Goal: Task Accomplishment & Management: Manage account settings

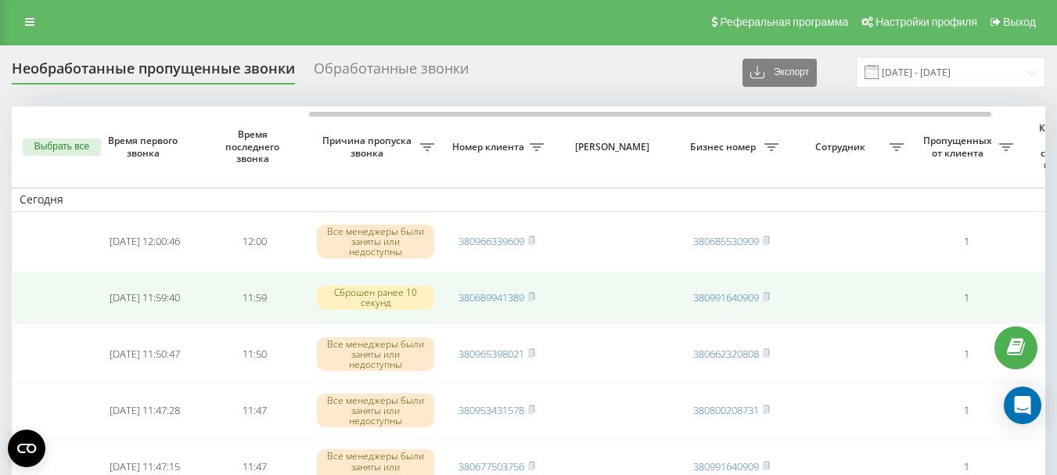
scroll to position [0, 451]
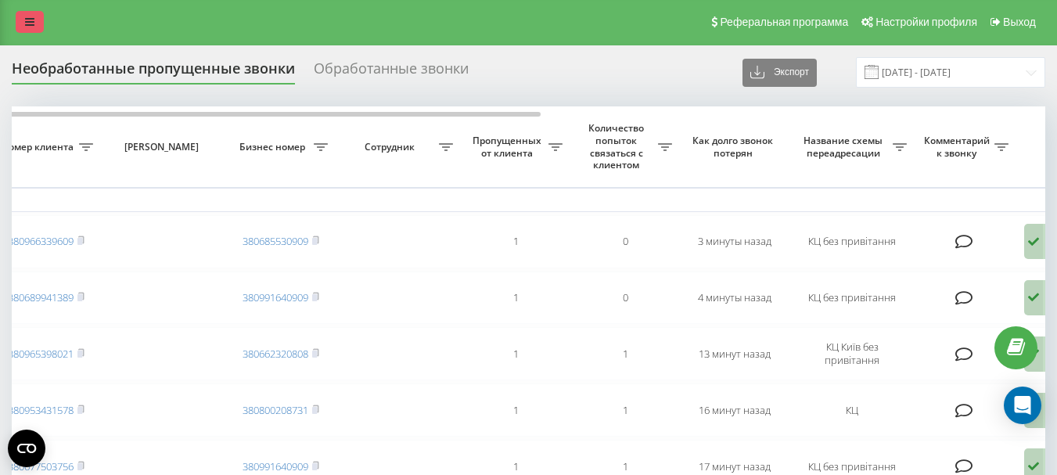
click at [27, 22] on icon at bounding box center [29, 21] width 9 height 11
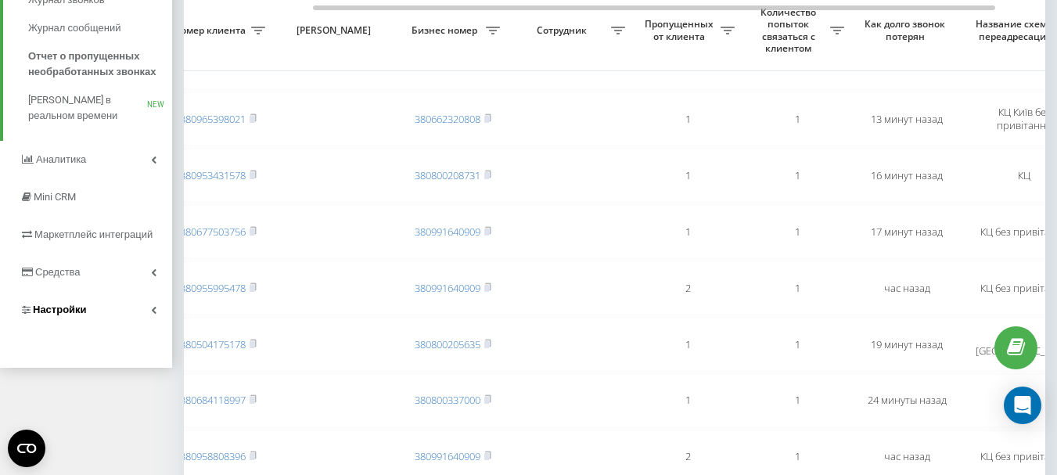
click at [70, 311] on span "Настройки" at bounding box center [60, 310] width 54 height 12
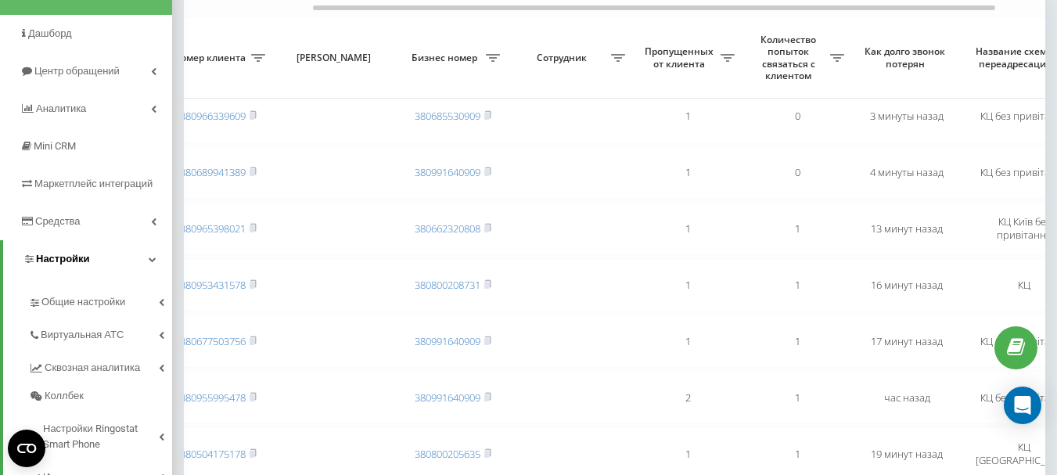
scroll to position [154, 0]
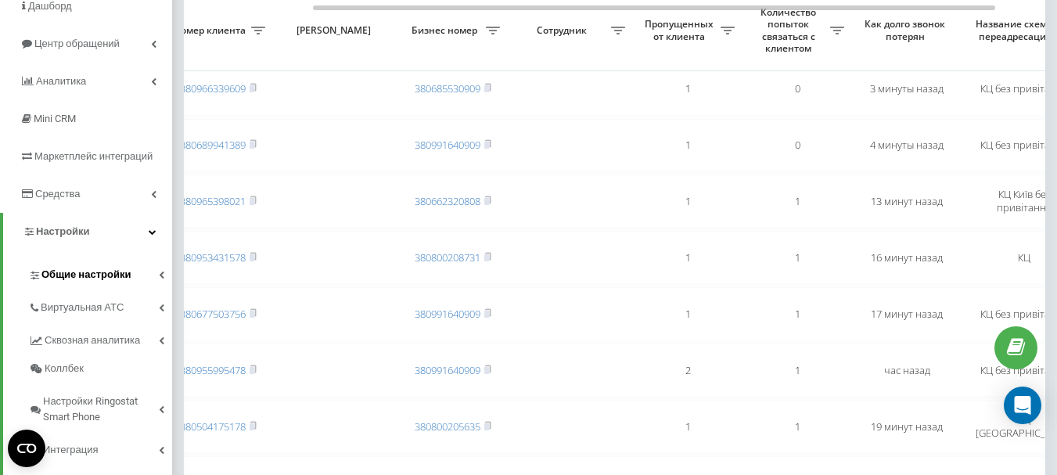
click at [78, 277] on span "Общие настройки" at bounding box center [85, 275] width 89 height 16
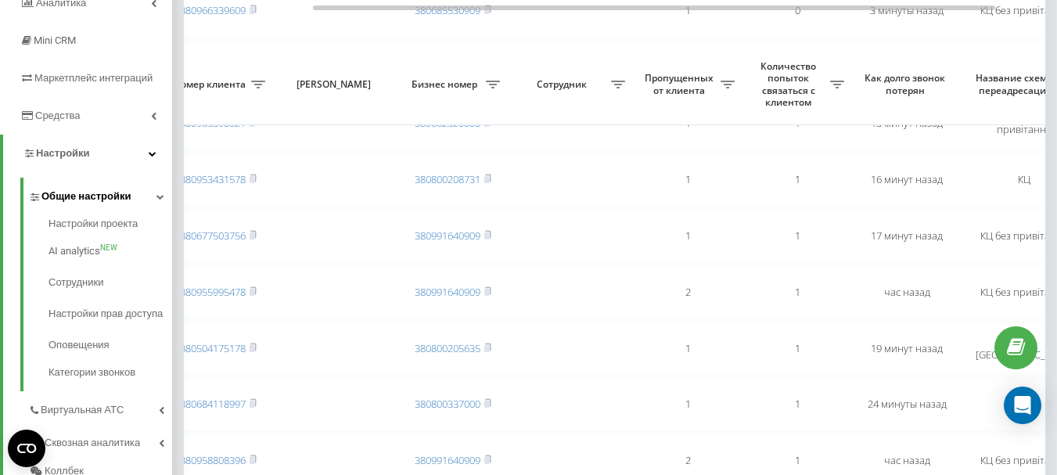
scroll to position [311, 0]
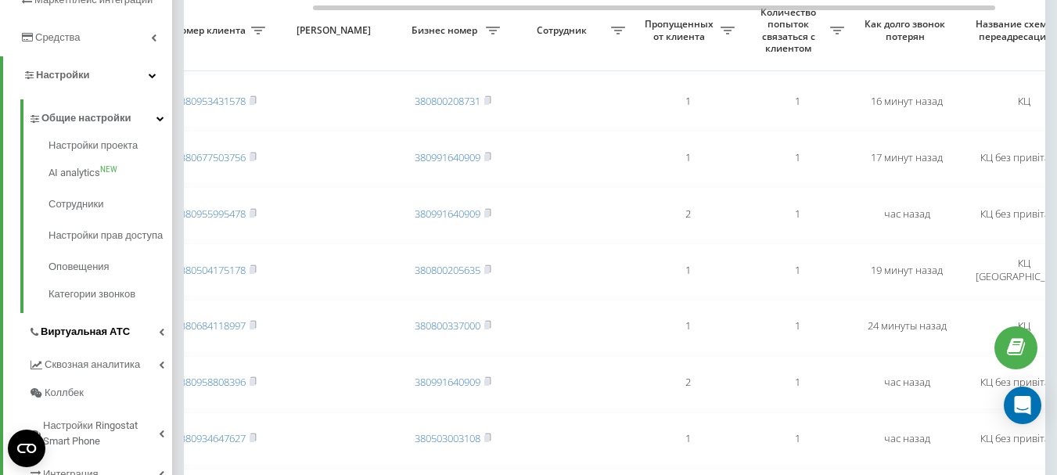
click at [79, 340] on span "Виртуальная АТС" at bounding box center [85, 332] width 89 height 16
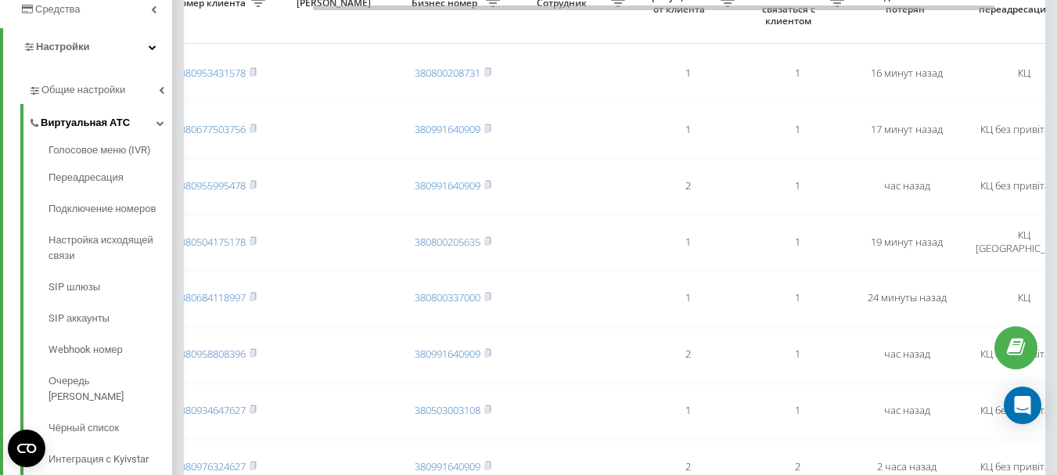
scroll to position [389, 0]
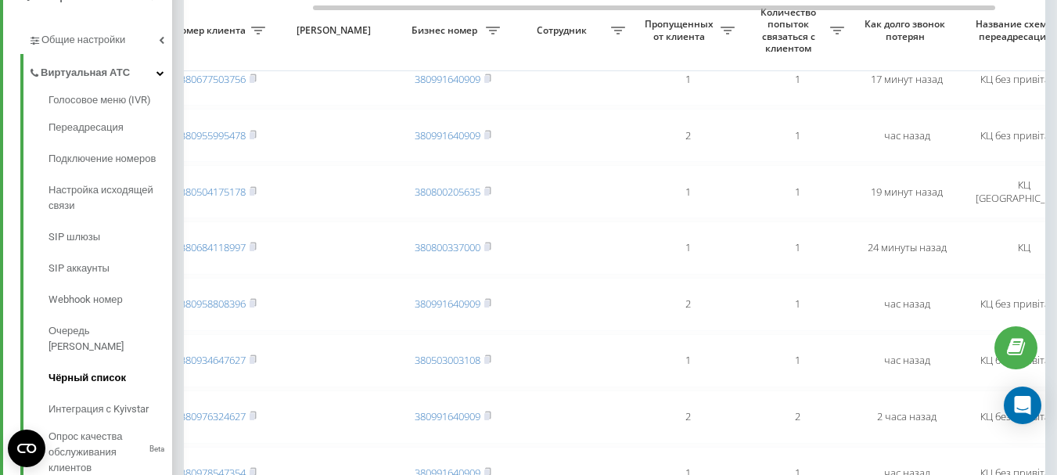
click at [77, 370] on span "Чёрный список" at bounding box center [87, 378] width 77 height 16
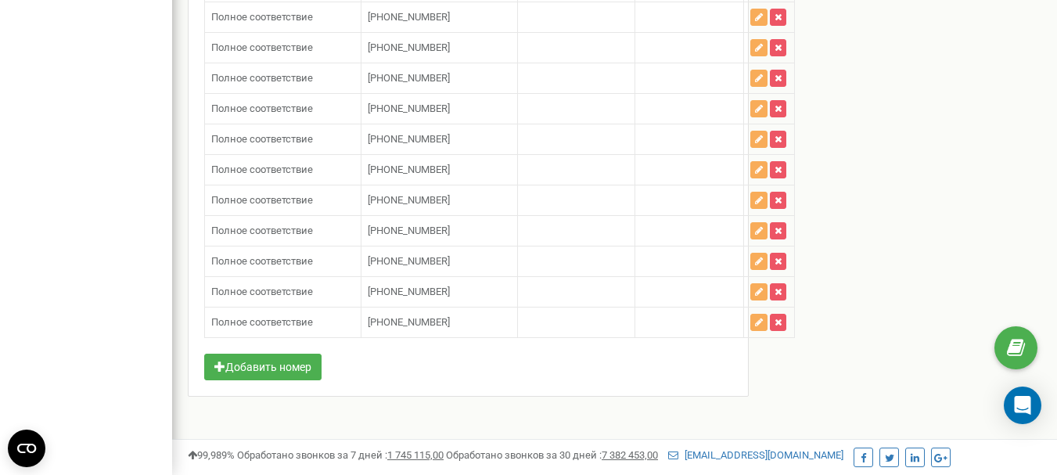
scroll to position [6957, 0]
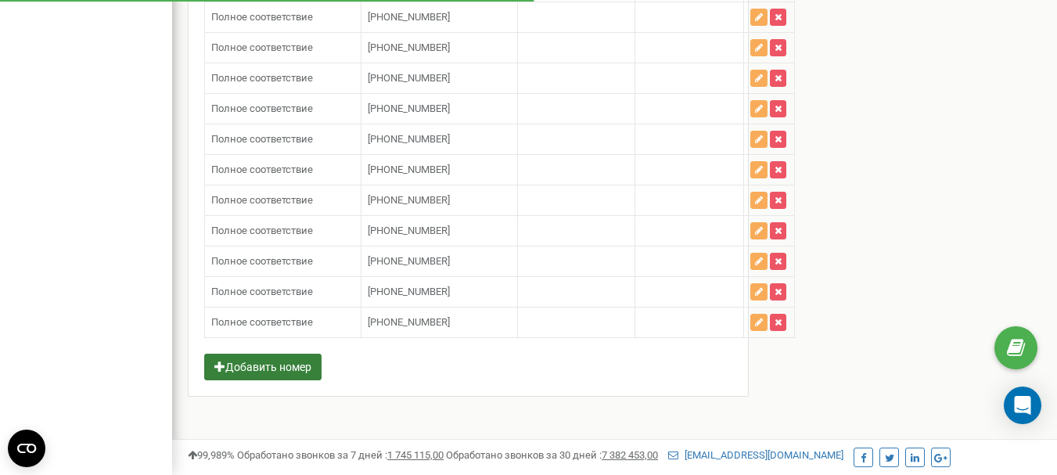
click at [260, 366] on button "Добавить номер" at bounding box center [262, 367] width 117 height 27
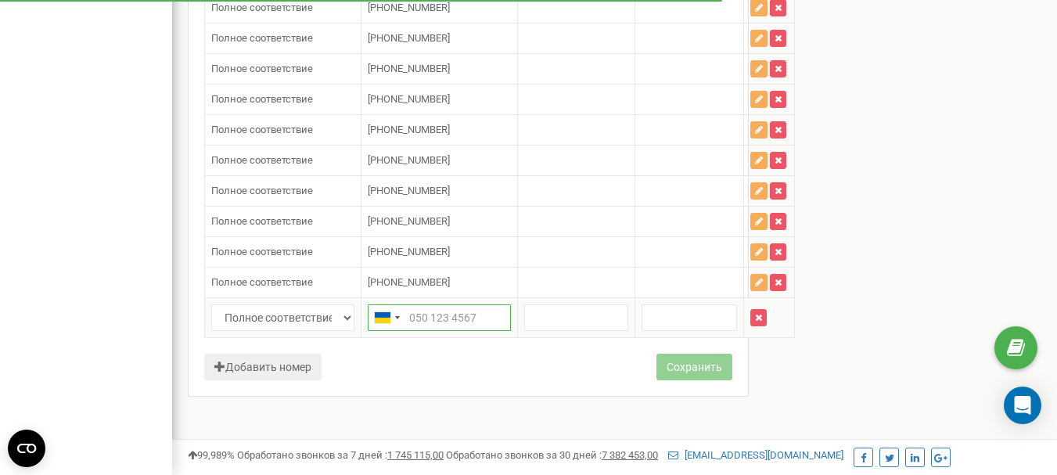
click at [416, 331] on input "text" at bounding box center [439, 317] width 143 height 27
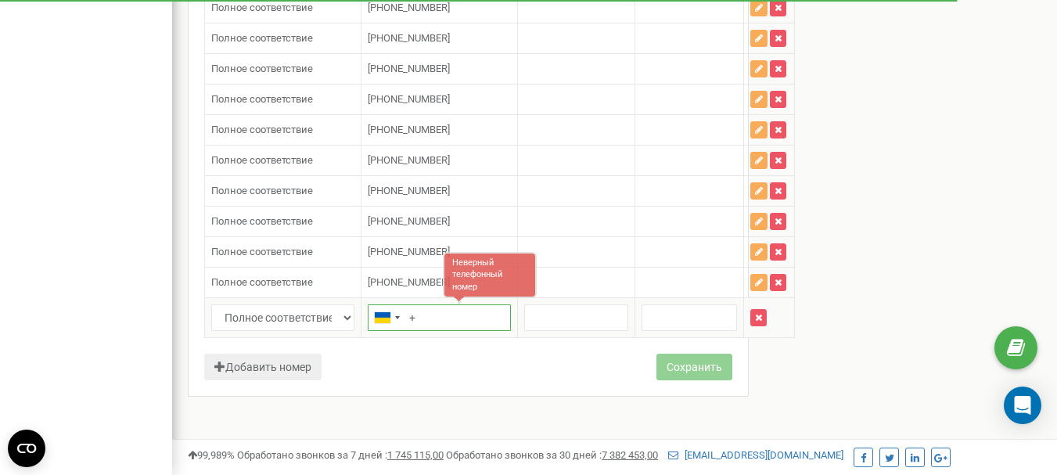
paste input "+38 (097) 1837207"
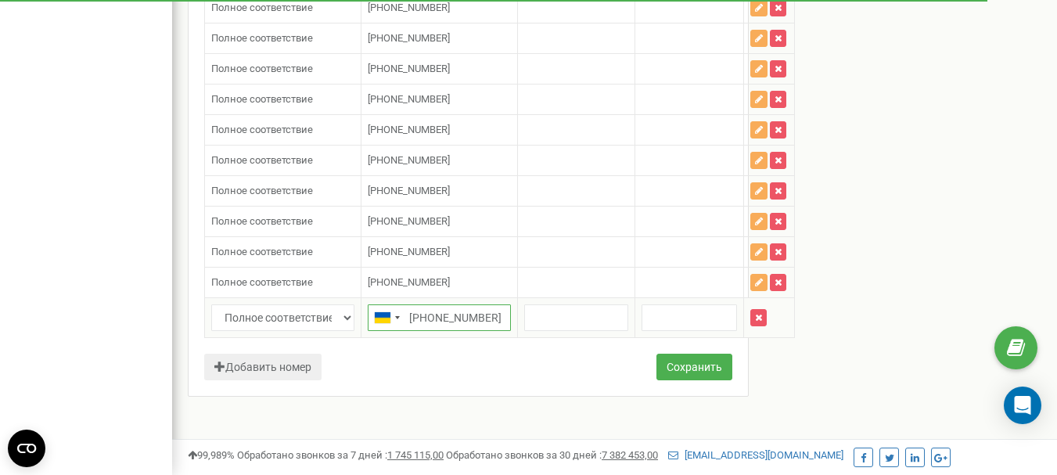
click at [416, 331] on input "++38 (097) 1837207" at bounding box center [439, 317] width 143 height 27
click at [462, 331] on input "+38 (097) 1837207" at bounding box center [439, 317] width 143 height 27
click at [433, 331] on input "+38 (0971837207" at bounding box center [439, 317] width 143 height 27
type input "+380971837207"
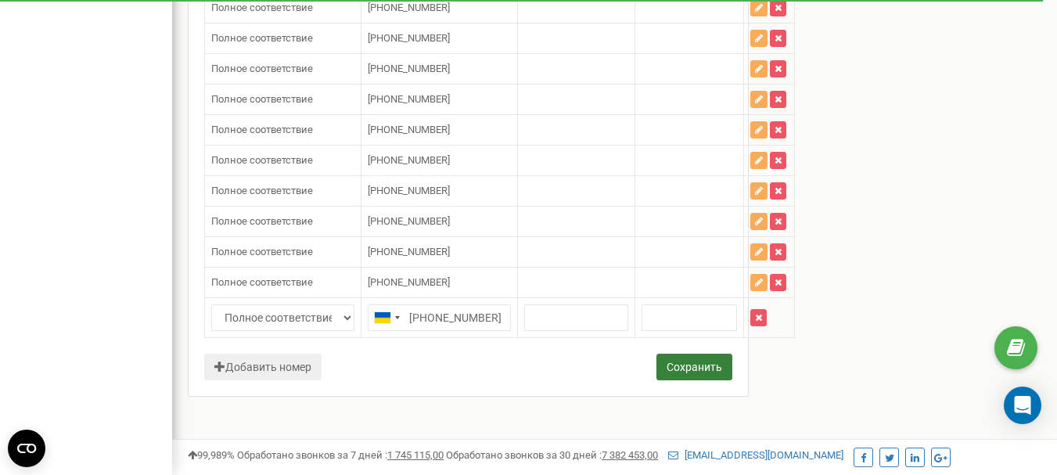
click at [709, 380] on button "Сохранить" at bounding box center [694, 367] width 76 height 27
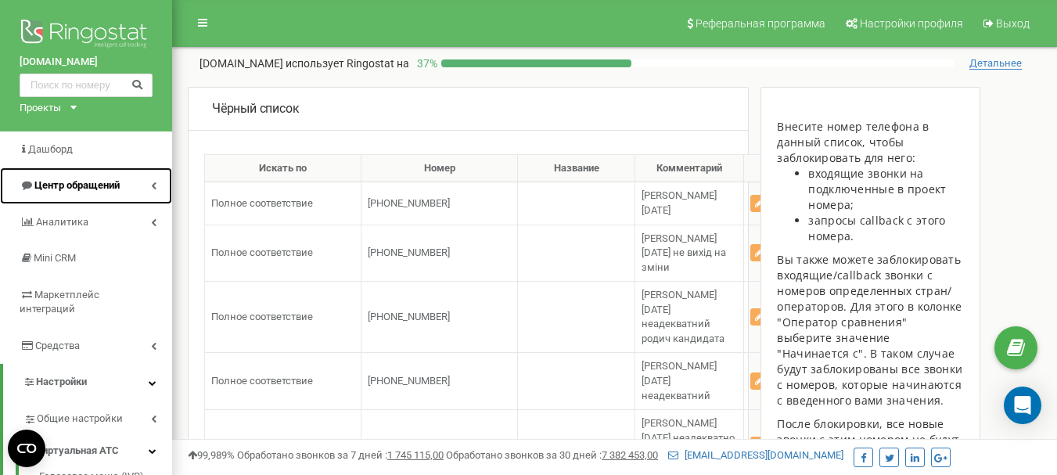
click at [87, 185] on span "Центр обращений" at bounding box center [76, 185] width 85 height 12
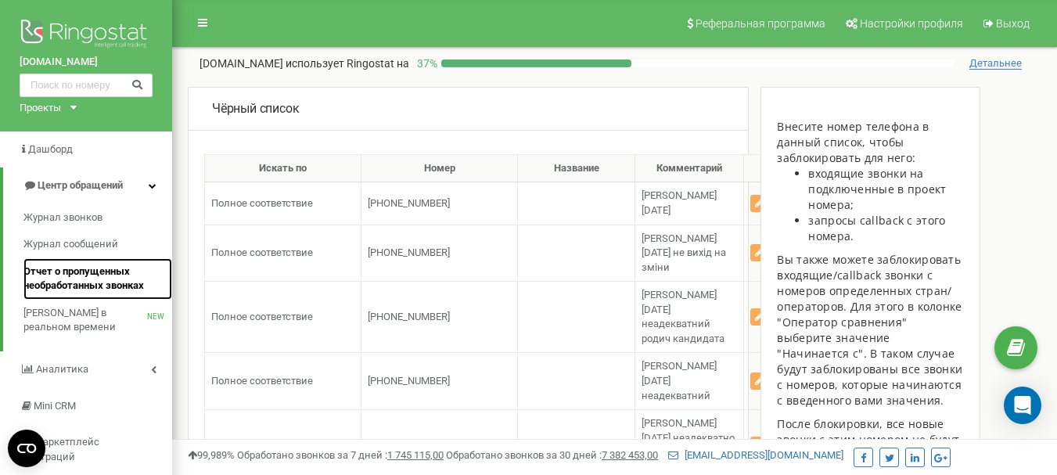
click at [67, 272] on span "Отчет о пропущенных необработанных звонках" at bounding box center [93, 278] width 141 height 29
